Goal: Transaction & Acquisition: Purchase product/service

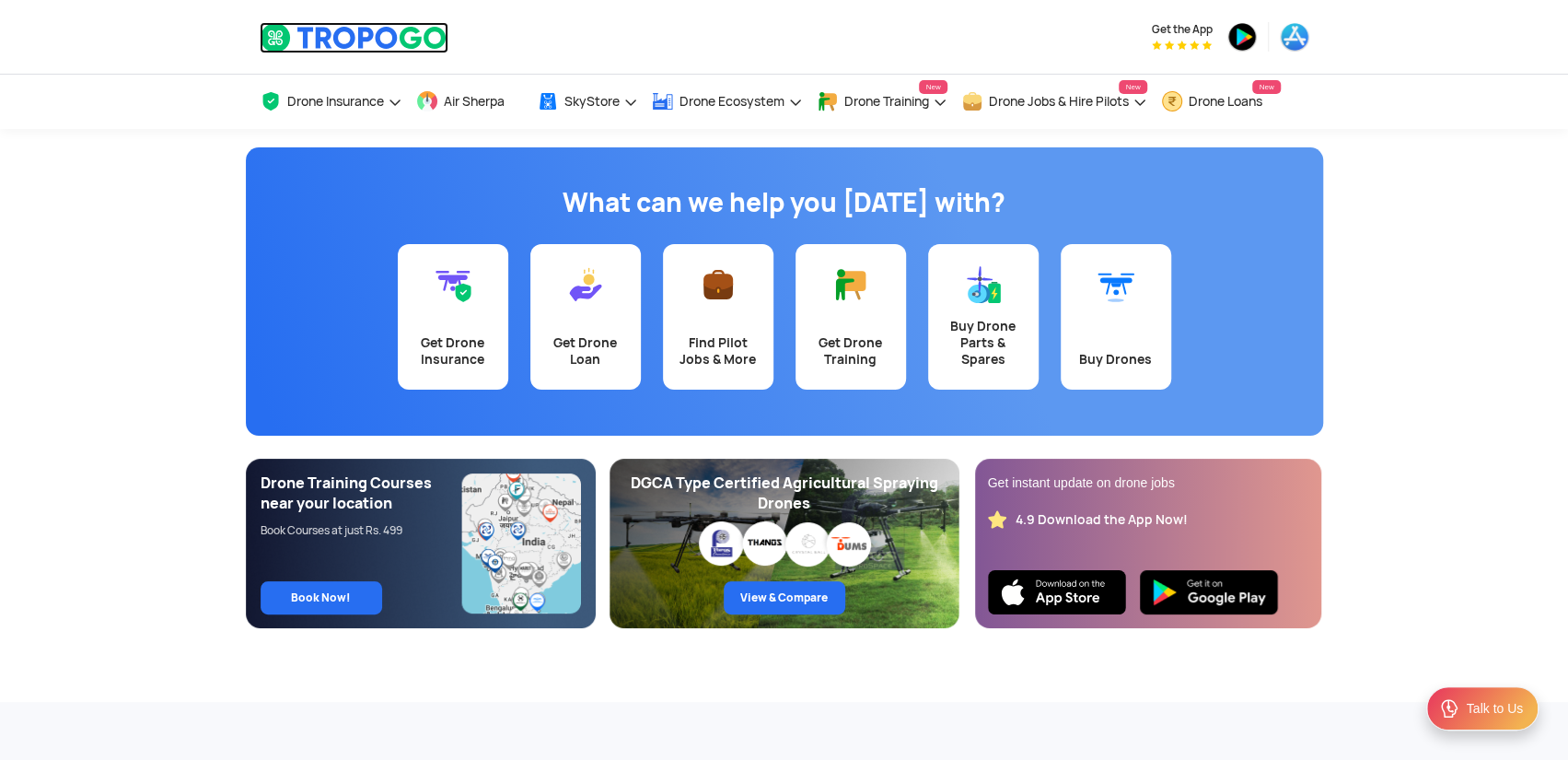
click at [394, 33] on img at bounding box center [353, 38] width 188 height 31
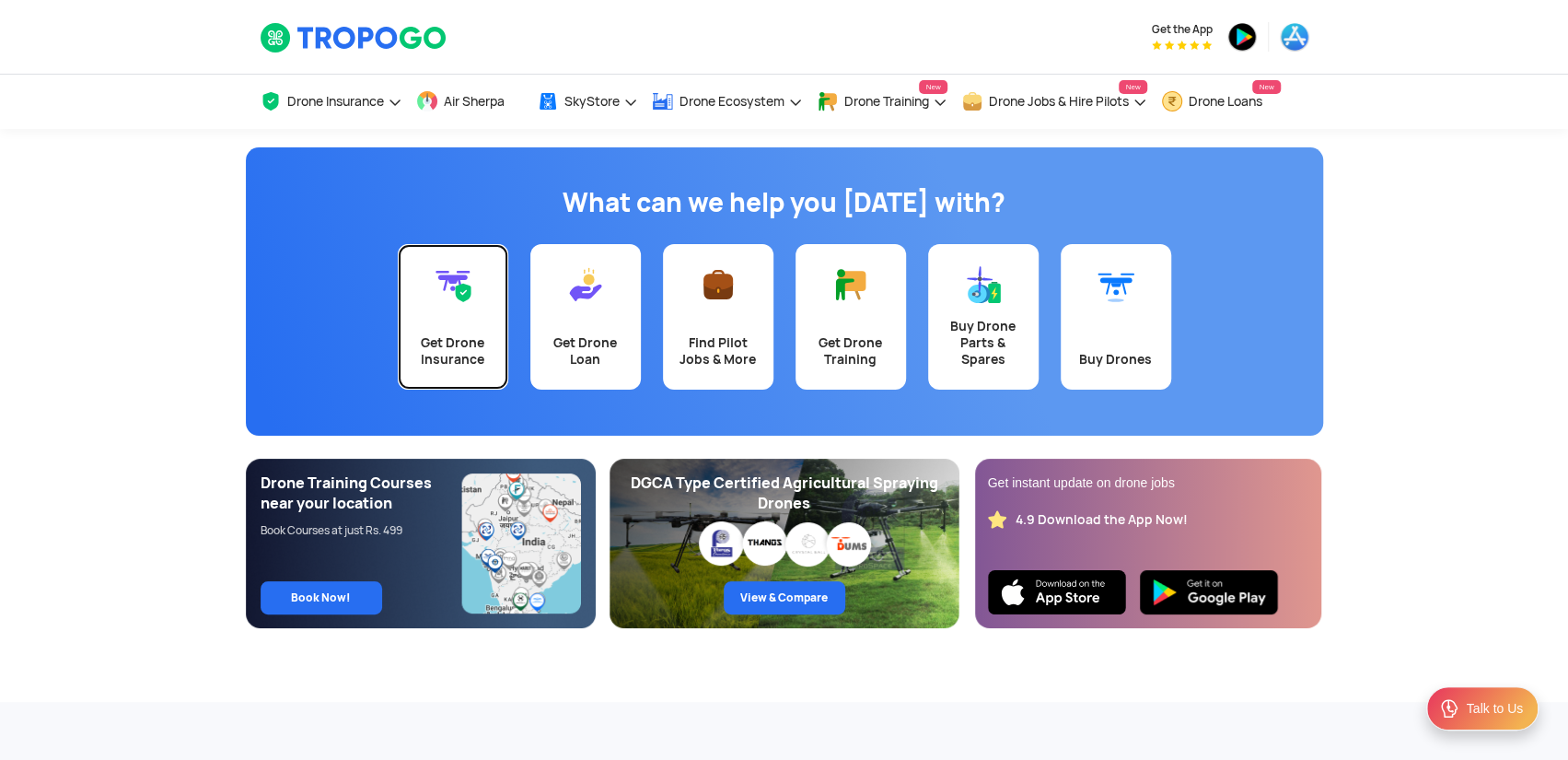
click at [451, 373] on link "Get Drone Insurance" at bounding box center [453, 317] width 110 height 146
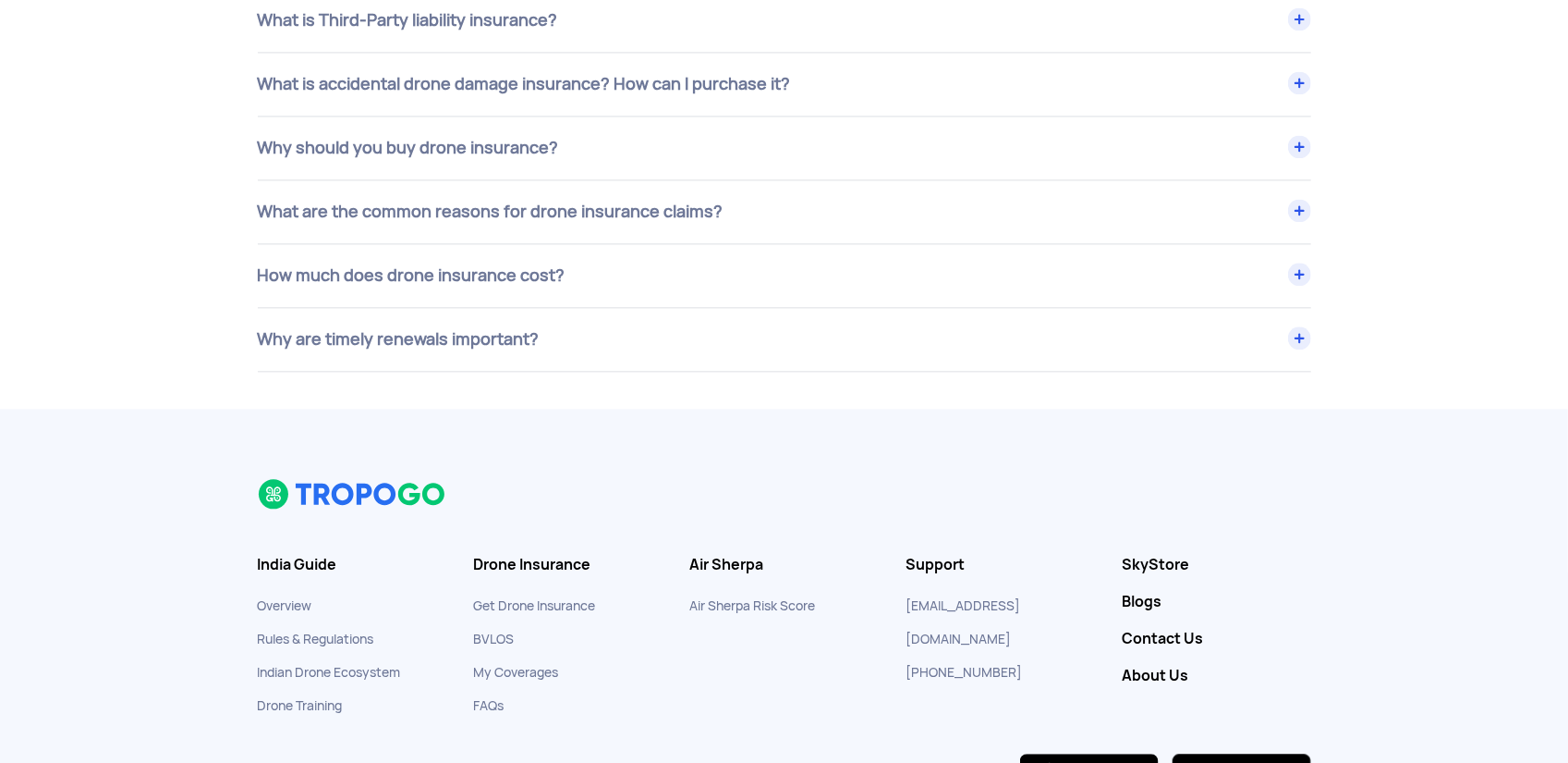
scroll to position [7569, 0]
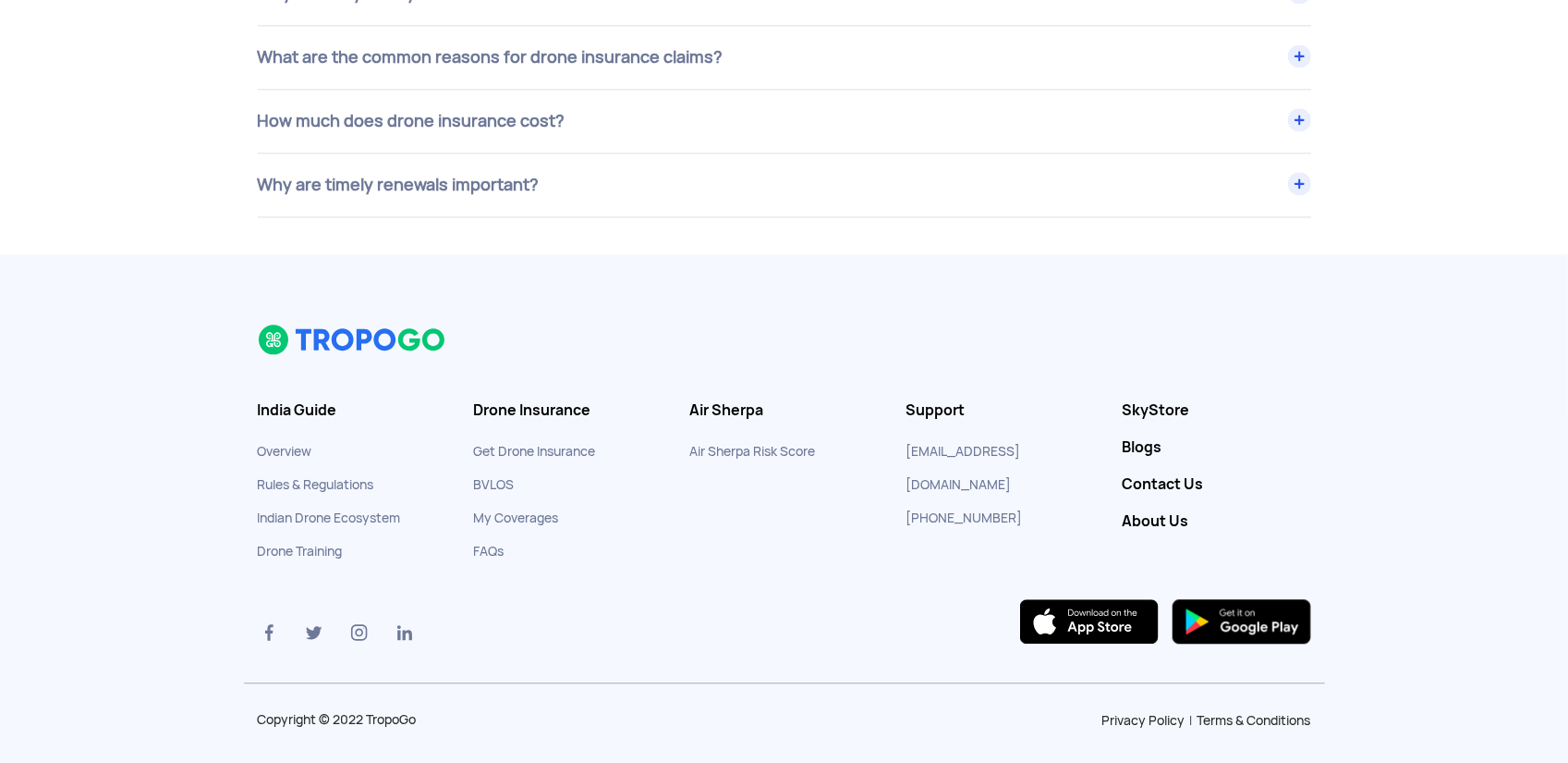
click at [407, 622] on img at bounding box center [404, 632] width 22 height 22
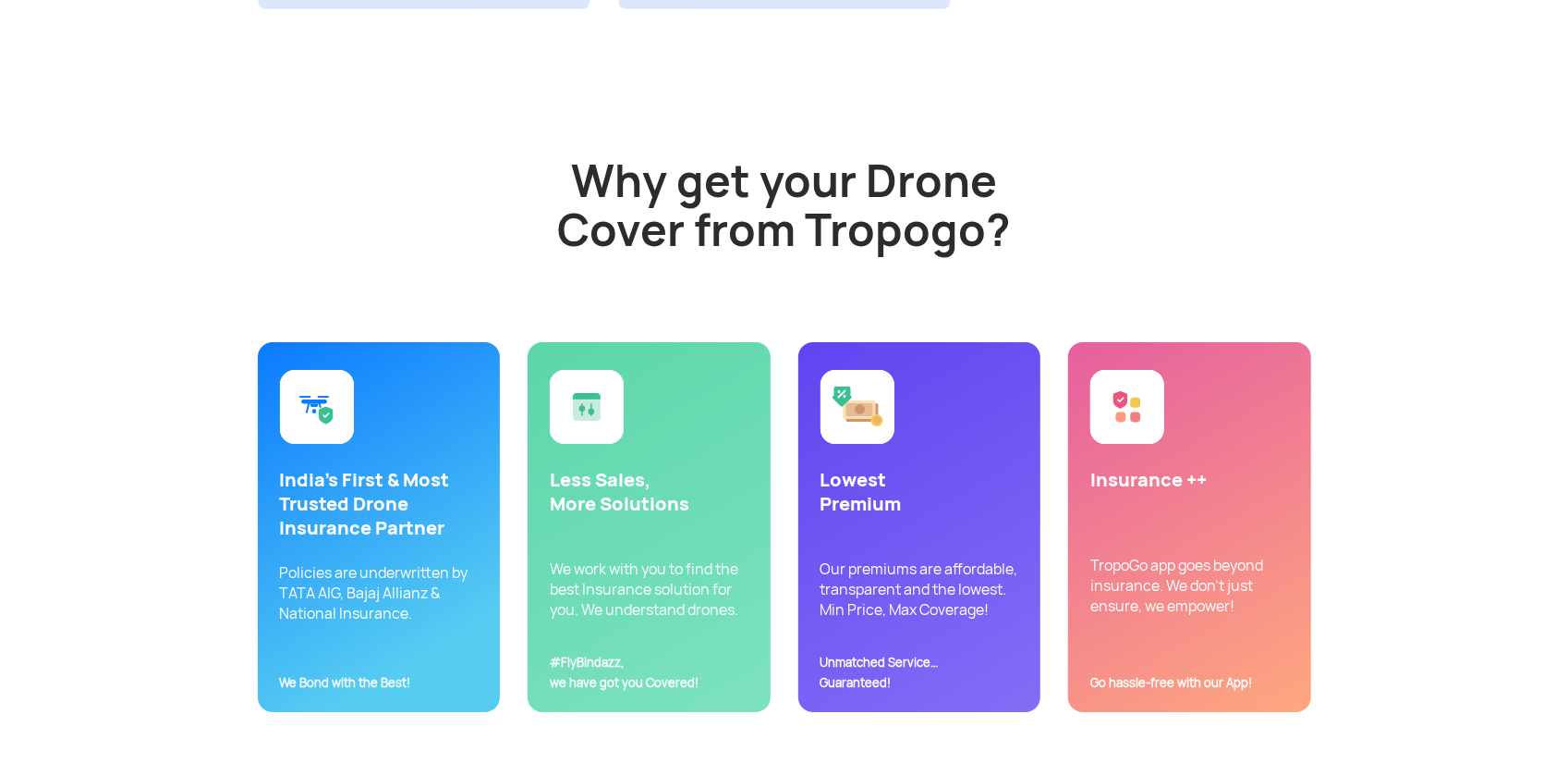
scroll to position [4049, 0]
